Goal: Task Accomplishment & Management: Manage account settings

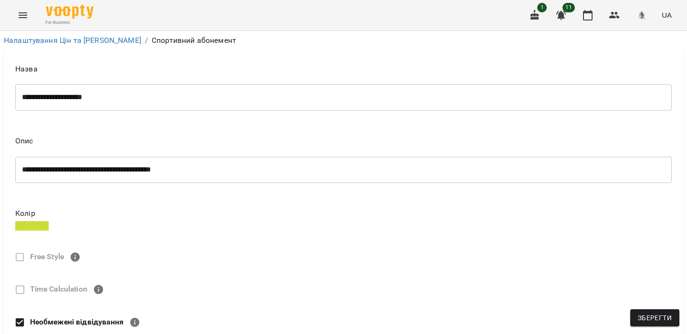
select select "****"
click at [24, 18] on icon "Menu" at bounding box center [22, 15] width 11 height 11
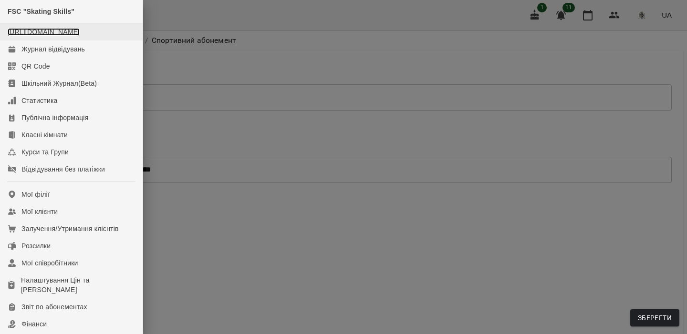
click at [69, 35] on link "https://www.voopty.com.ua/studio/FSCSkatingSkills" at bounding box center [44, 32] width 72 height 8
click at [575, 76] on div at bounding box center [343, 167] width 687 height 334
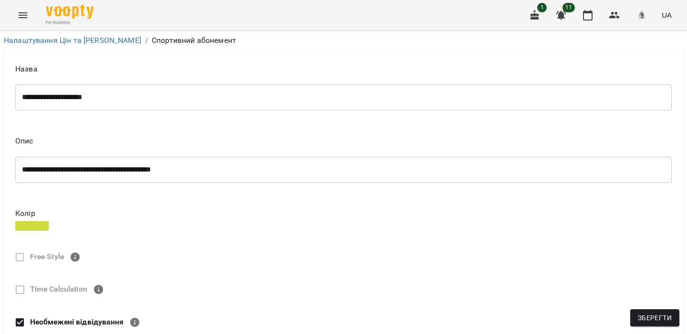
click at [641, 15] on img "button" at bounding box center [641, 15] width 13 height 13
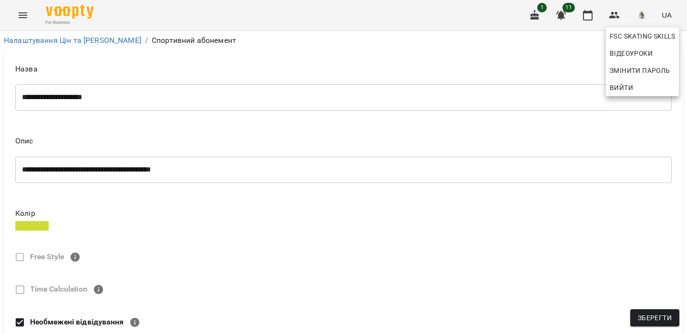
click at [635, 91] on span "Вийти" at bounding box center [642, 87] width 65 height 11
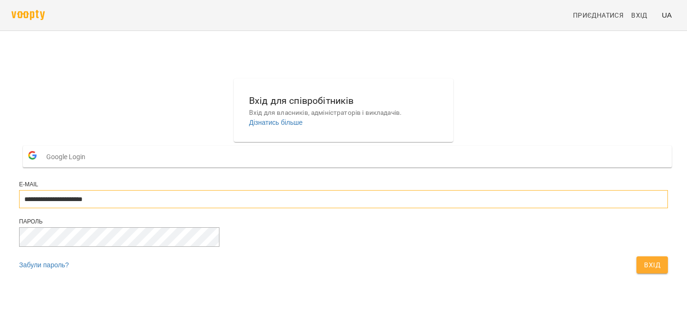
click at [397, 208] on input "**********" at bounding box center [343, 199] width 649 height 18
click at [426, 210] on div "**********" at bounding box center [343, 199] width 649 height 37
click at [421, 208] on input "**********" at bounding box center [343, 199] width 649 height 18
type input "**********"
click at [644, 271] on span "Вхід" at bounding box center [652, 264] width 16 height 11
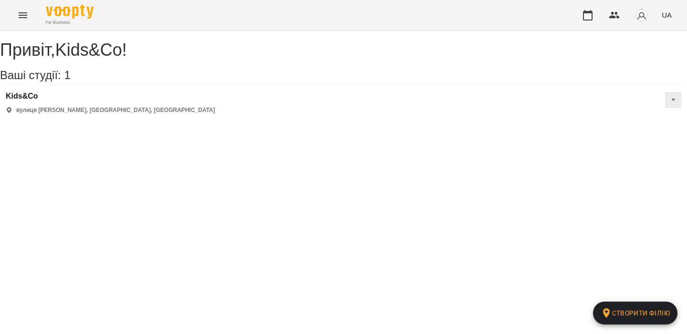
click at [28, 18] on icon "Menu" at bounding box center [22, 15] width 11 height 11
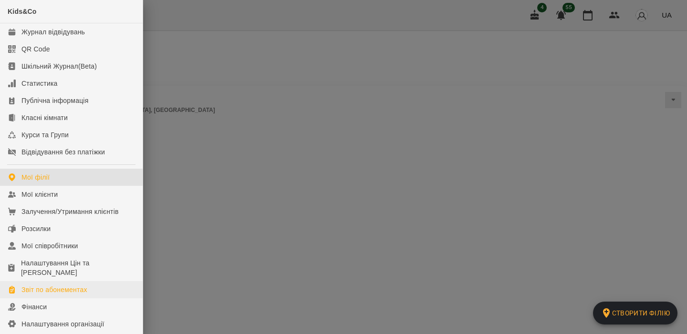
scroll to position [114, 0]
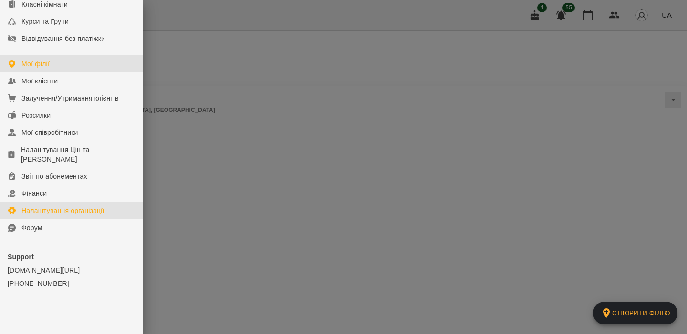
click at [88, 210] on div "Налаштування організації" at bounding box center [62, 211] width 83 height 10
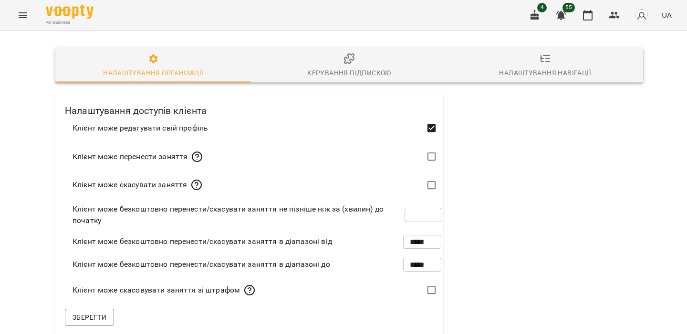
click at [320, 55] on span "Керування підпискою" at bounding box center [349, 66] width 185 height 26
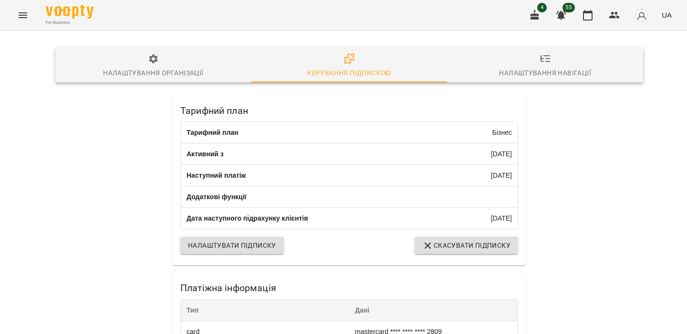
click at [24, 11] on icon "Menu" at bounding box center [22, 15] width 11 height 11
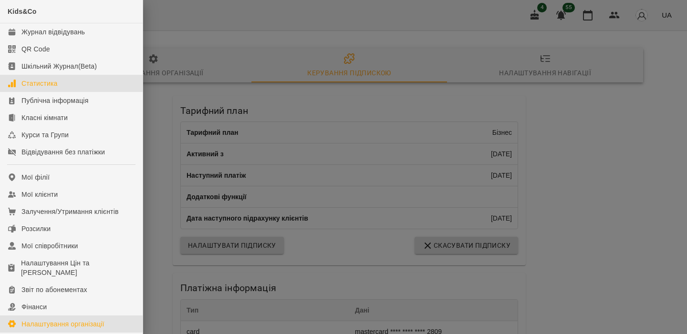
click at [77, 78] on link "Статистика" at bounding box center [71, 83] width 143 height 17
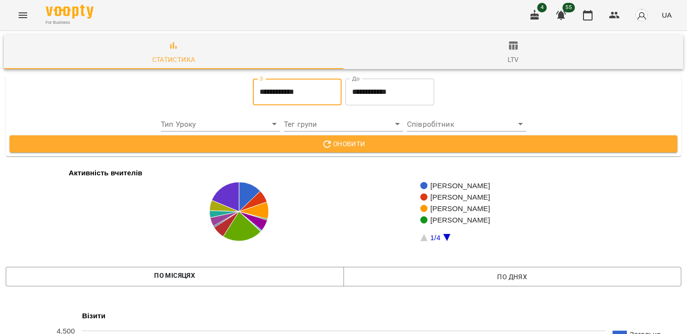
click at [302, 94] on input "**********" at bounding box center [297, 92] width 89 height 27
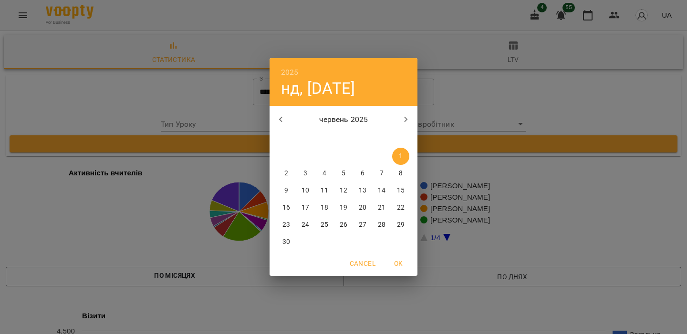
click at [405, 122] on icon "button" at bounding box center [405, 119] width 11 height 11
click at [362, 172] on p "11" at bounding box center [363, 174] width 8 height 10
type input "**********"
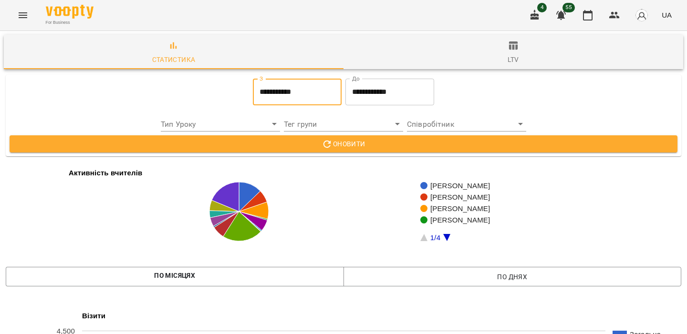
click at [395, 94] on input "**********" at bounding box center [389, 92] width 89 height 27
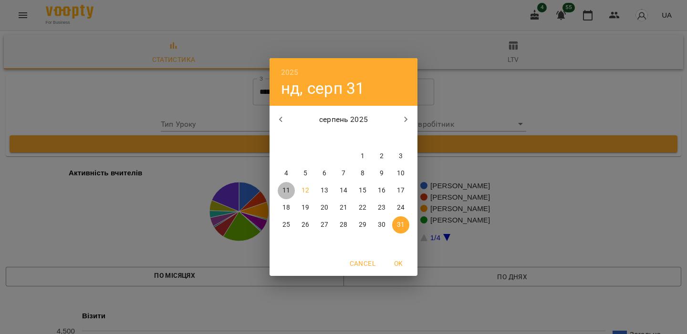
click at [291, 192] on span "11" at bounding box center [286, 191] width 17 height 10
type input "**********"
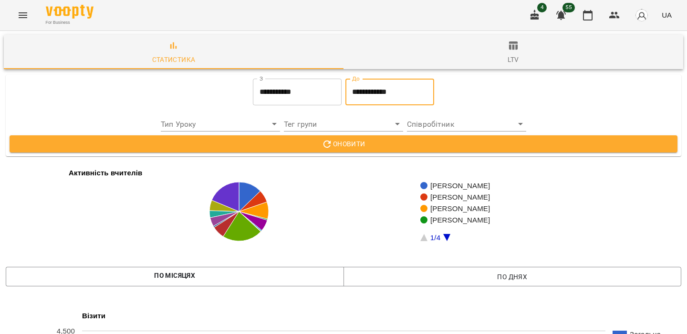
click at [331, 145] on icon "button" at bounding box center [326, 144] width 11 height 11
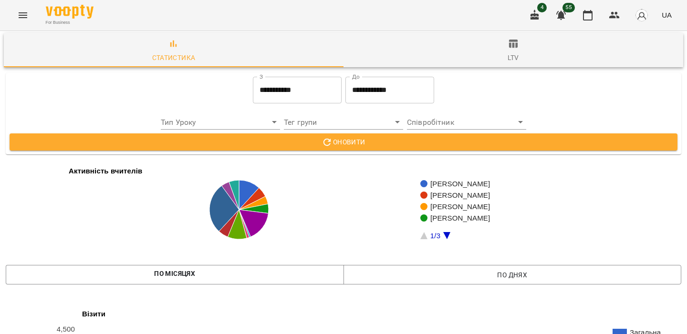
scroll to position [1562, 0]
click at [645, 16] on img "button" at bounding box center [641, 15] width 13 height 13
click at [630, 98] on div at bounding box center [343, 167] width 687 height 334
click at [651, 22] on button "button" at bounding box center [641, 15] width 25 height 25
click at [627, 83] on span "Вийти" at bounding box center [627, 87] width 23 height 11
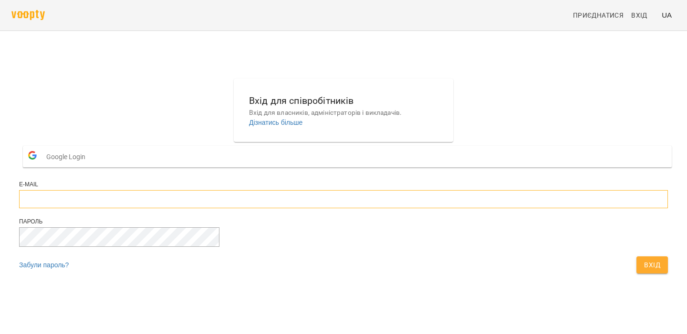
type input "**********"
click at [636, 274] on button "Вхід" at bounding box center [651, 265] width 31 height 17
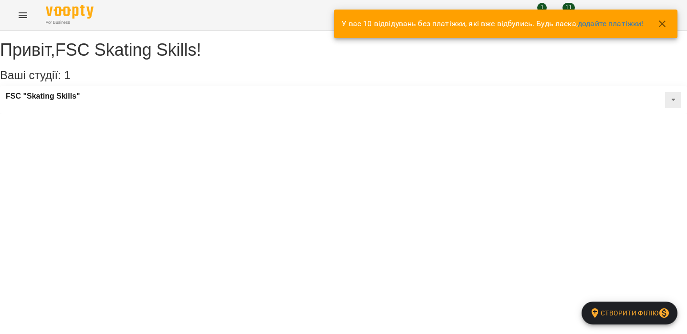
click at [10, 18] on div "For Business 1 11 UA" at bounding box center [343, 15] width 687 height 31
click at [17, 18] on icon "Menu" at bounding box center [22, 15] width 11 height 11
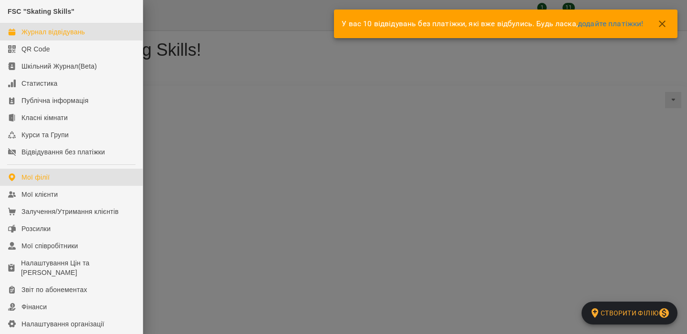
click at [62, 35] on div "Журнал відвідувань" at bounding box center [52, 32] width 63 height 10
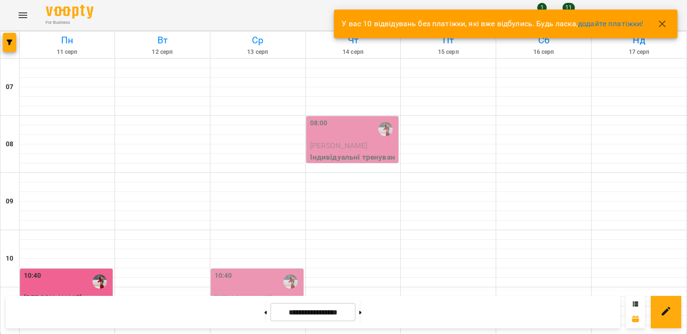
click at [656, 20] on icon "button" at bounding box center [661, 23] width 11 height 11
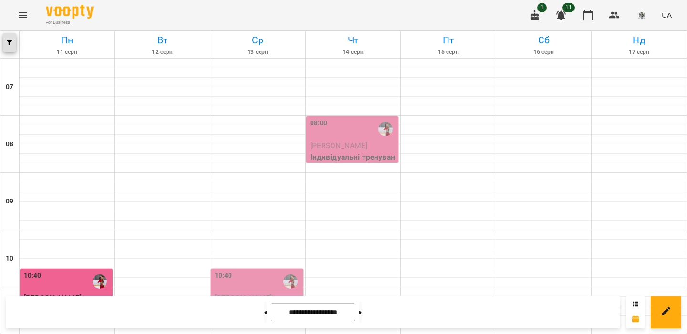
click at [5, 41] on span "button" at bounding box center [9, 43] width 13 height 6
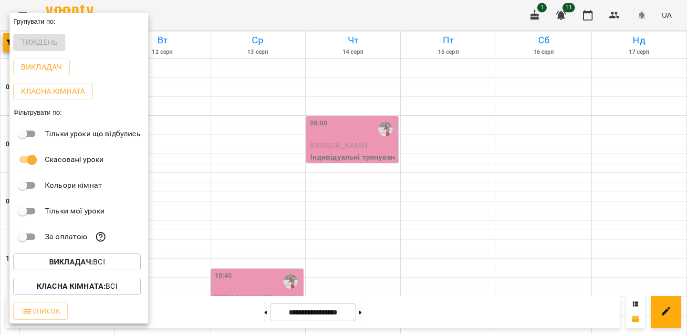
click at [267, 155] on div at bounding box center [343, 167] width 687 height 334
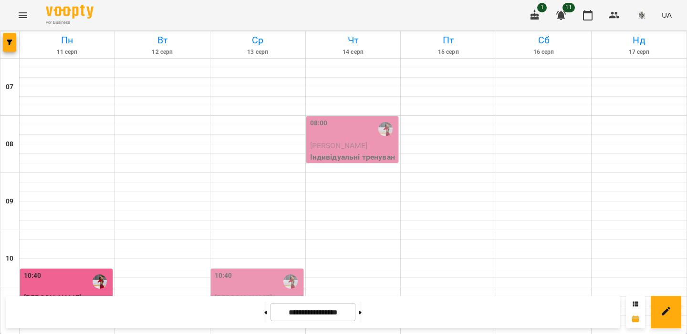
click at [21, 17] on icon "Menu" at bounding box center [22, 15] width 11 height 11
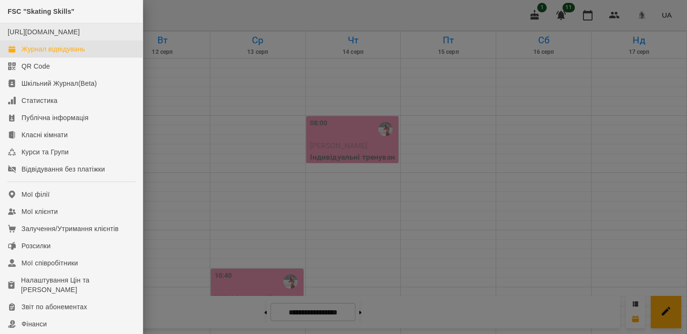
click at [49, 37] on div "https://www.voopty.com.ua/studio/FSCSkatingSkills" at bounding box center [44, 32] width 72 height 10
click at [41, 36] on link "https://www.voopty.com.ua/studio/FSCSkatingSkills" at bounding box center [44, 32] width 72 height 8
click at [334, 78] on div at bounding box center [343, 167] width 687 height 334
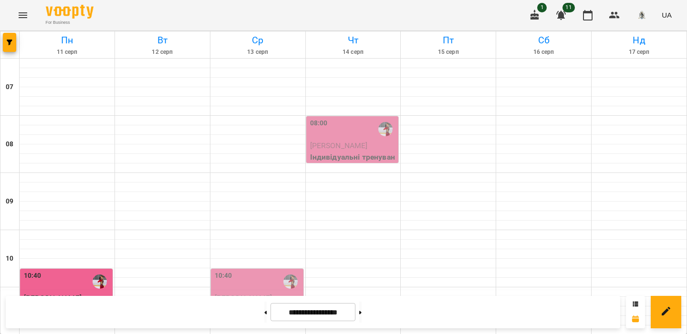
scroll to position [261, 0]
click at [17, 23] on button "Menu" at bounding box center [22, 15] width 23 height 23
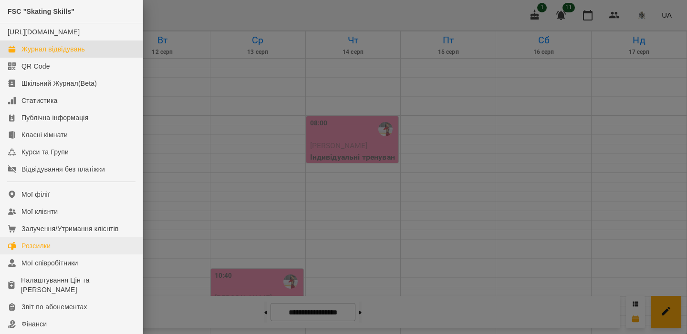
scroll to position [43, 0]
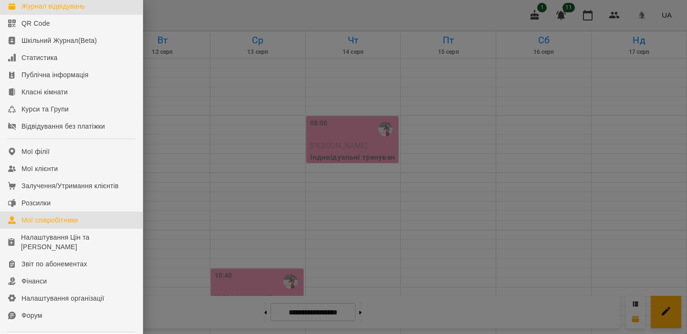
click at [50, 225] on div "Мої співробітники" at bounding box center [49, 221] width 57 height 10
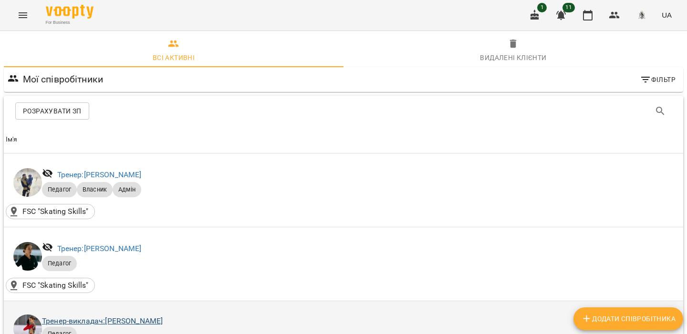
scroll to position [77, 0]
click at [133, 317] on link "Тренер-викладач: Наумко Софія" at bounding box center [102, 321] width 121 height 9
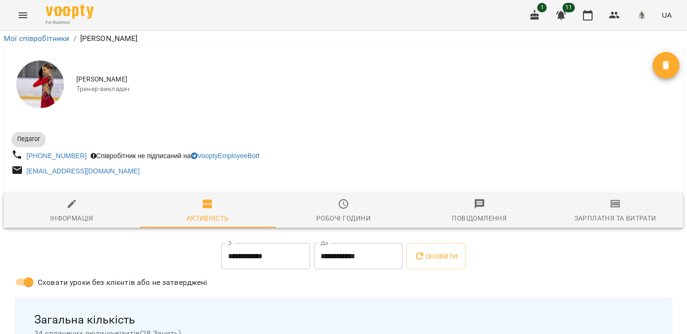
scroll to position [46, 0]
click at [343, 213] on div "Робочі години" at bounding box center [343, 218] width 54 height 11
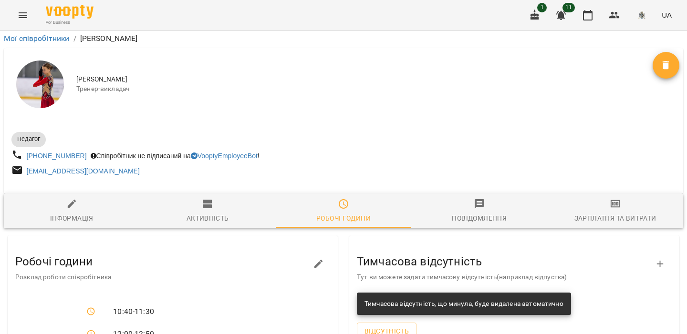
scroll to position [757, 0]
drag, startPoint x: 111, startPoint y: 148, endPoint x: 151, endPoint y: 262, distance: 121.1
drag, startPoint x: 110, startPoint y: 145, endPoint x: 166, endPoint y: 145, distance: 56.3
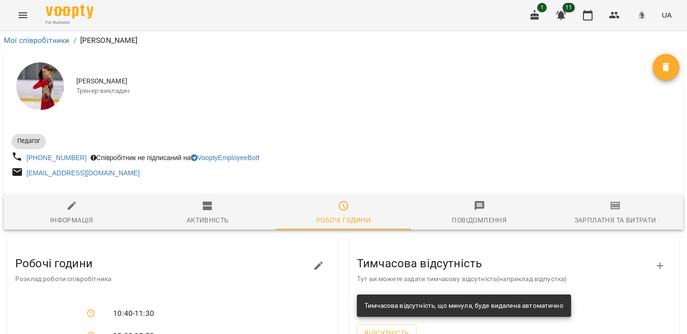
click at [31, 18] on button "Menu" at bounding box center [22, 15] width 23 height 23
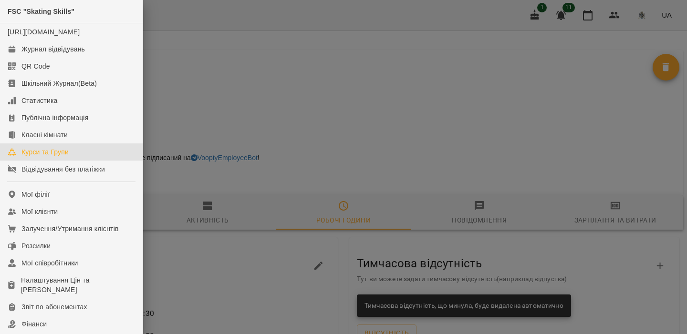
click at [55, 157] on div "Курси та Групи" at bounding box center [44, 152] width 47 height 10
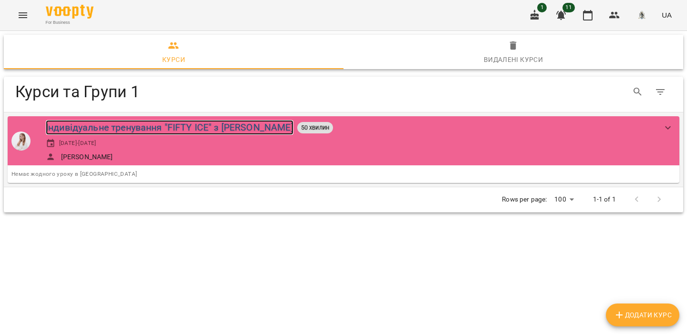
click at [136, 125] on div "Індивідуальне тренування "FIFTY ICE" з Софією НАУМКО" at bounding box center [170, 127] width 248 height 15
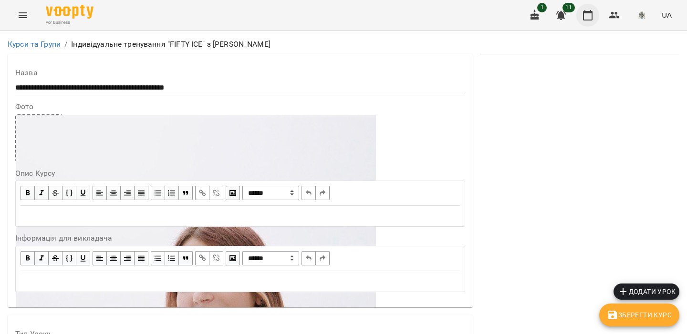
click at [587, 11] on icon "button" at bounding box center [588, 15] width 10 height 10
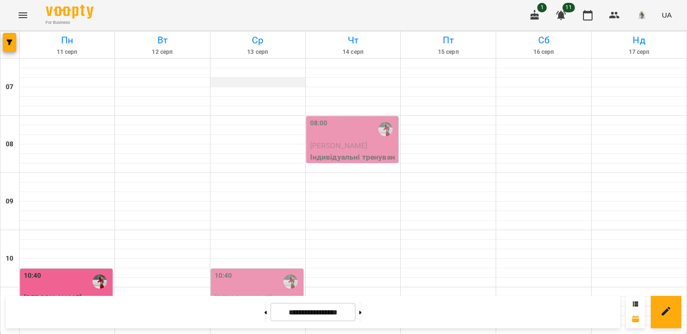
click at [255, 83] on div at bounding box center [257, 83] width 95 height 10
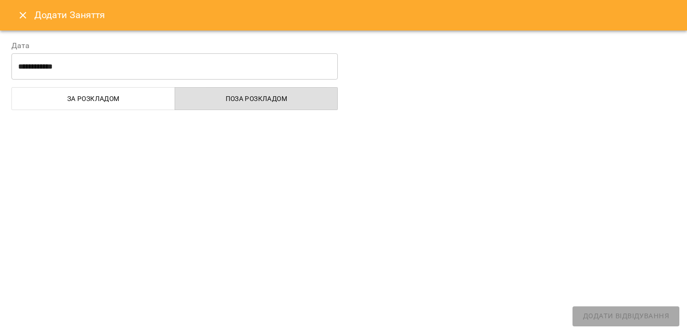
select select
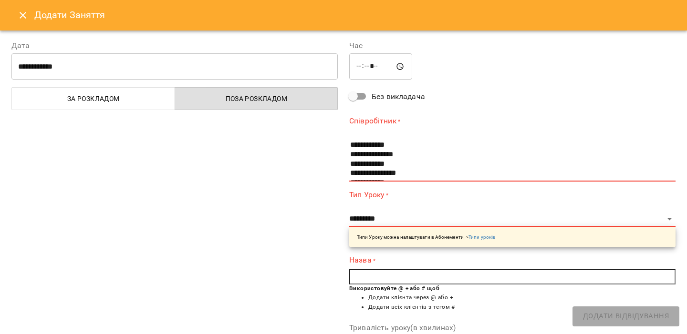
click at [26, 20] on icon "Close" at bounding box center [22, 15] width 11 height 11
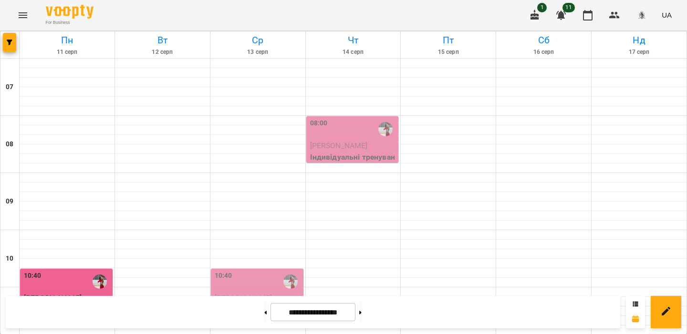
scroll to position [19, 0]
